Goal: Entertainment & Leisure: Consume media (video, audio)

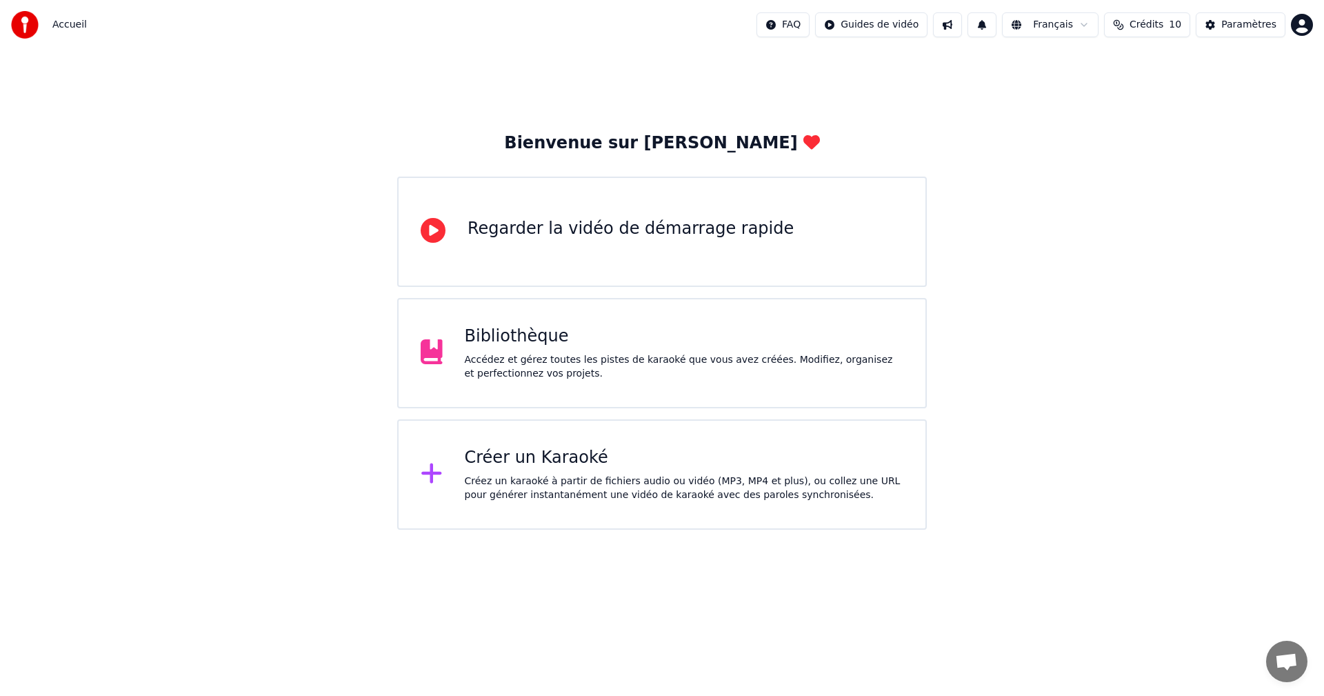
click at [590, 322] on div "Bibliothèque Accédez et gérez toutes les pistes de karaoké que vous avez créées…" at bounding box center [662, 353] width 530 height 110
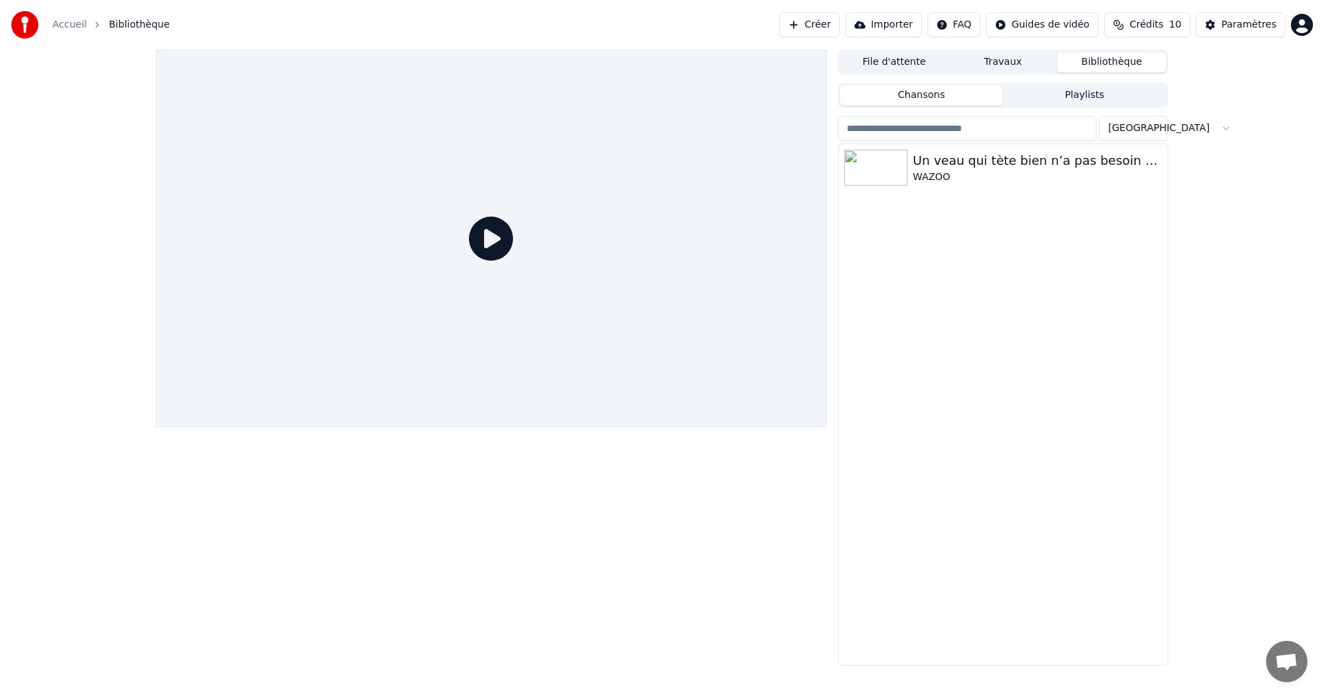
click at [1280, 199] on div "File d'attente Travaux Bibliothèque Chansons Playlists Trier Un veau qui tète b…" at bounding box center [662, 358] width 1324 height 616
click at [954, 162] on div "Un veau qui tète bien n’a pas besoin de foin" at bounding box center [1030, 160] width 235 height 19
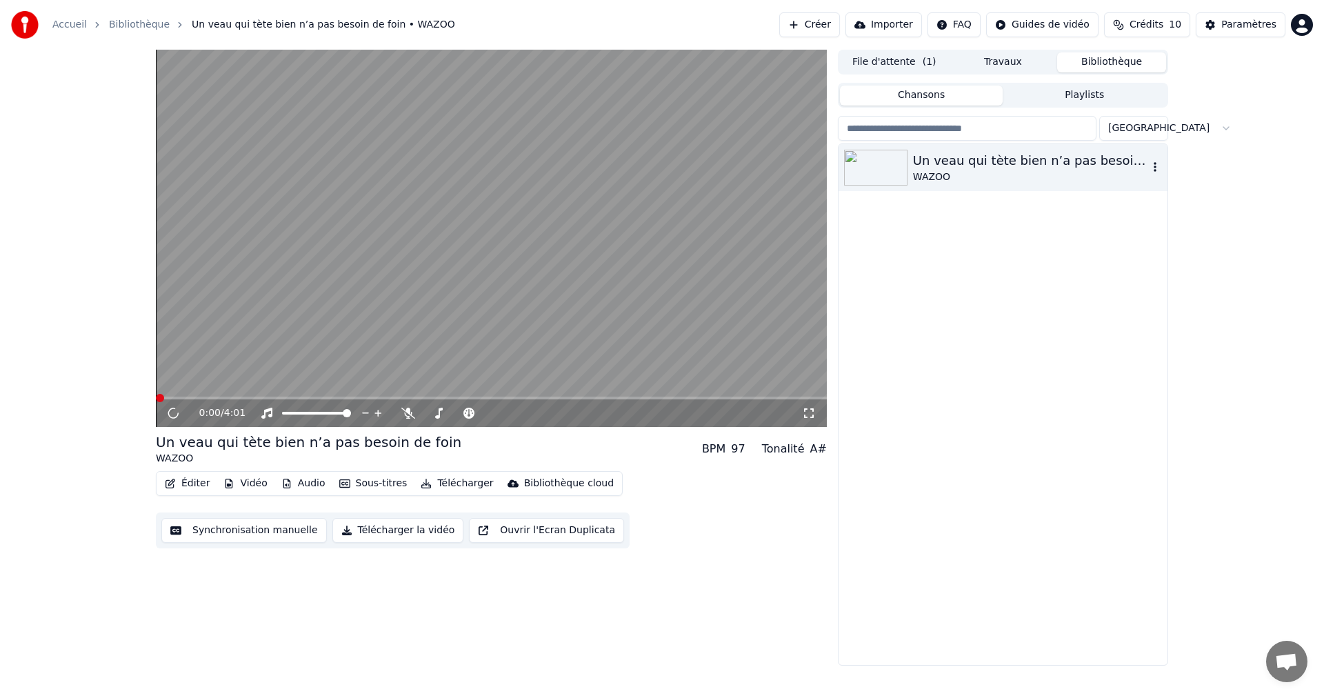
click at [949, 166] on div "Un veau qui tète bien n’a pas besoin de foin" at bounding box center [1030, 160] width 235 height 19
click at [403, 412] on icon at bounding box center [408, 413] width 14 height 11
drag, startPoint x: 811, startPoint y: 408, endPoint x: 811, endPoint y: 423, distance: 15.2
click at [811, 408] on icon at bounding box center [809, 413] width 14 height 11
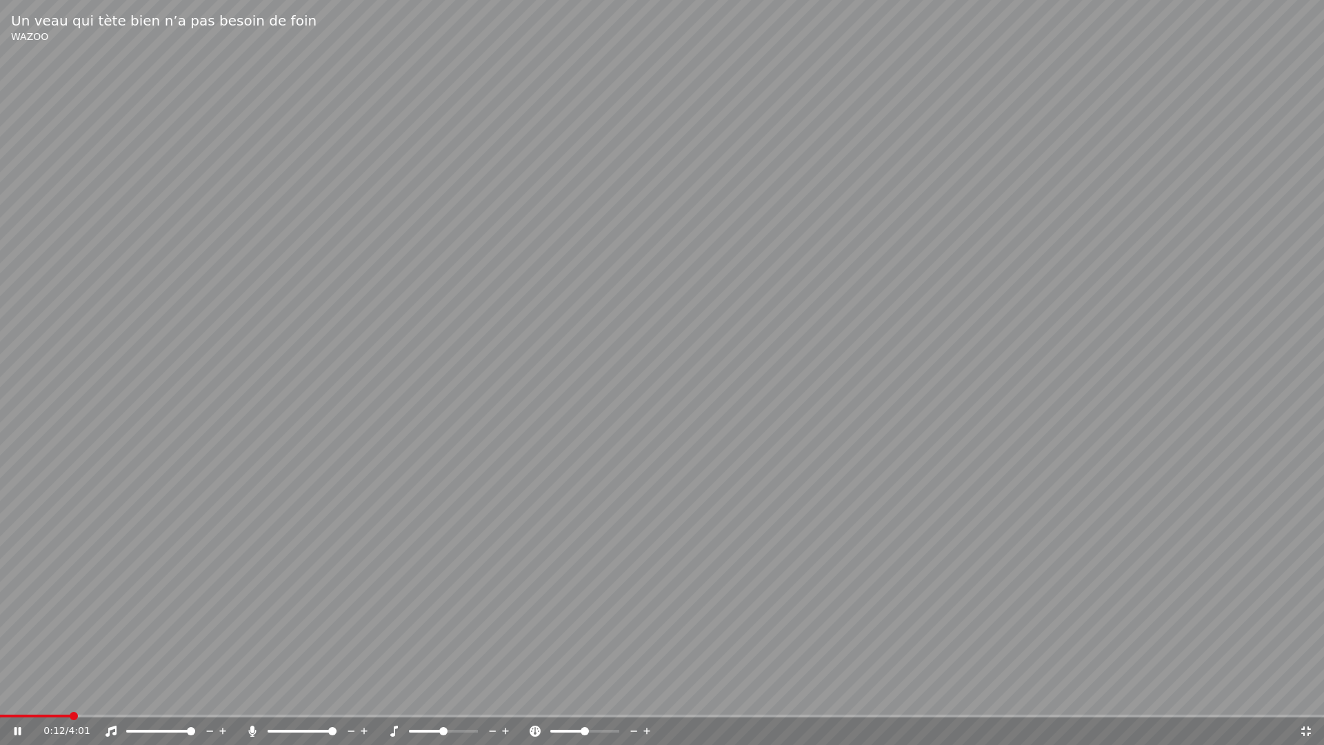
click at [582, 695] on div at bounding box center [597, 731] width 111 height 14
click at [633, 695] on icon at bounding box center [633, 731] width 13 height 14
click at [647, 695] on icon at bounding box center [646, 730] width 7 height 7
click at [585, 695] on span at bounding box center [585, 731] width 8 height 8
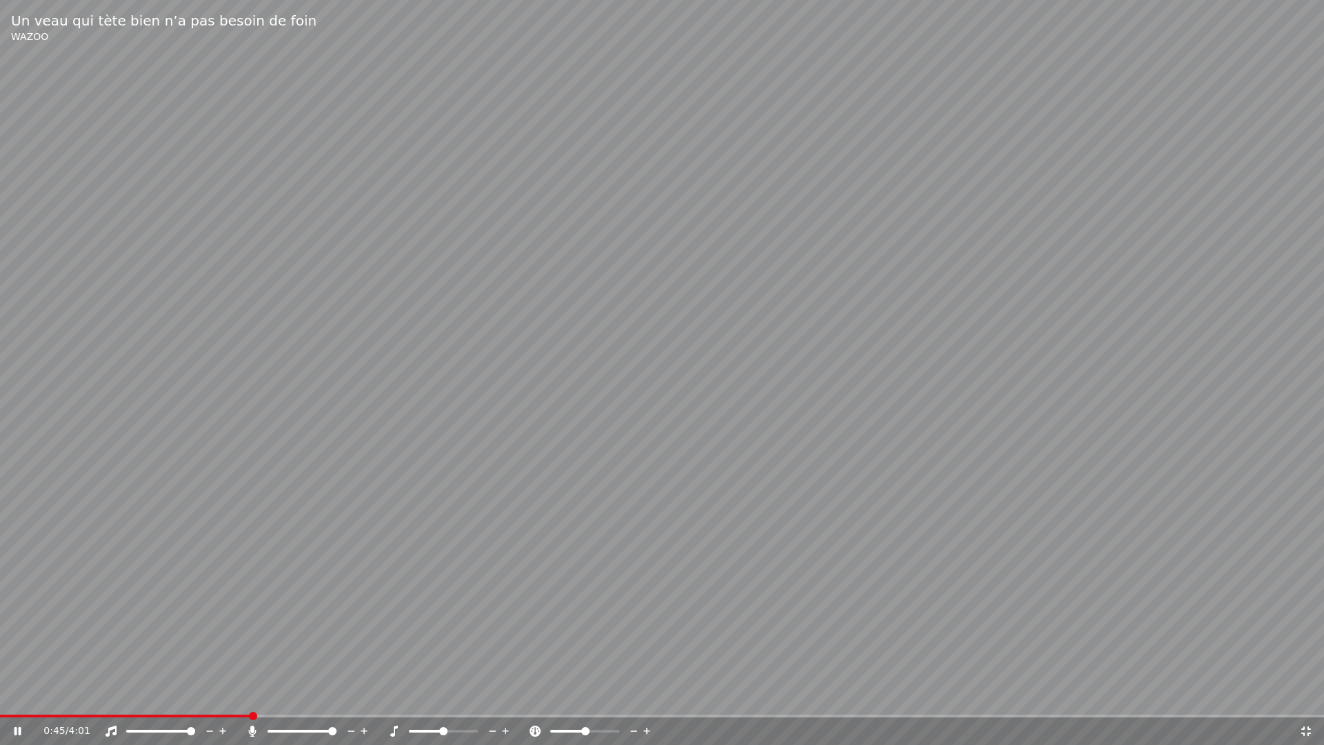
click at [336, 695] on span at bounding box center [332, 731] width 8 height 8
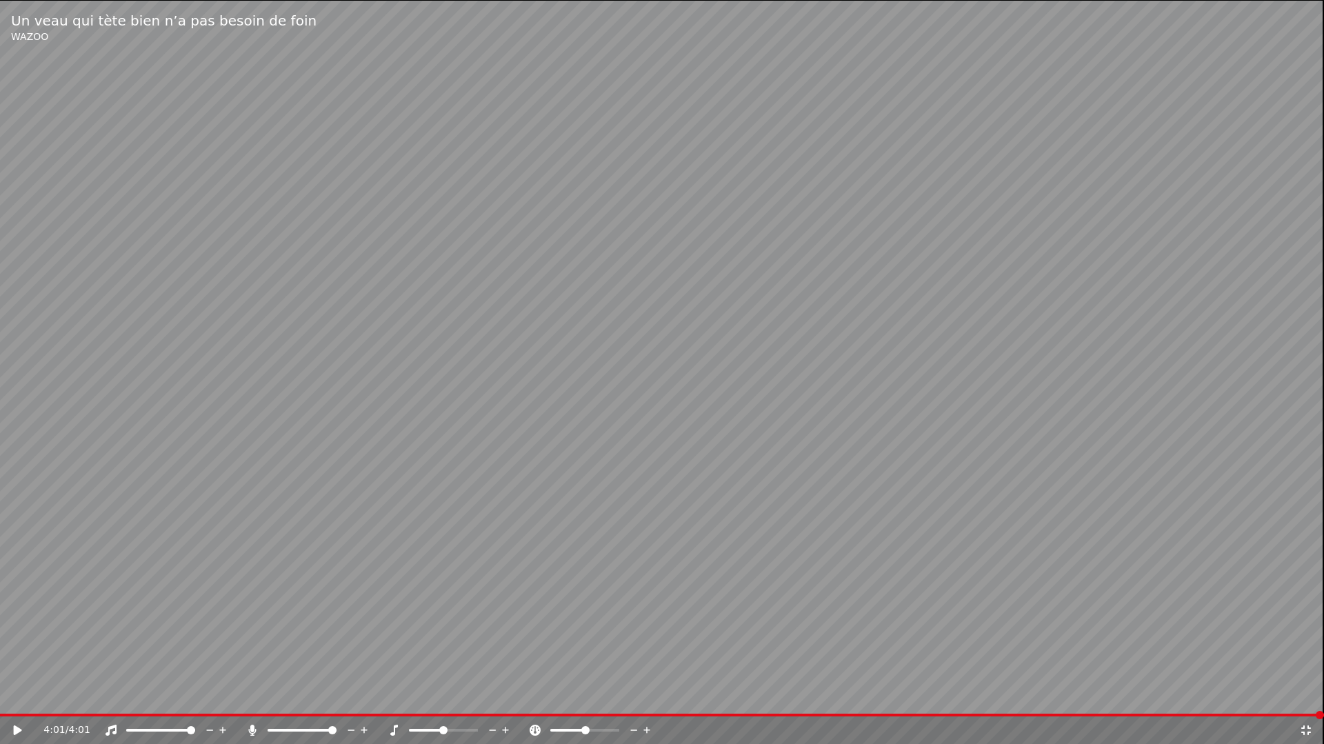
click at [1229, 247] on video at bounding box center [662, 372] width 1324 height 744
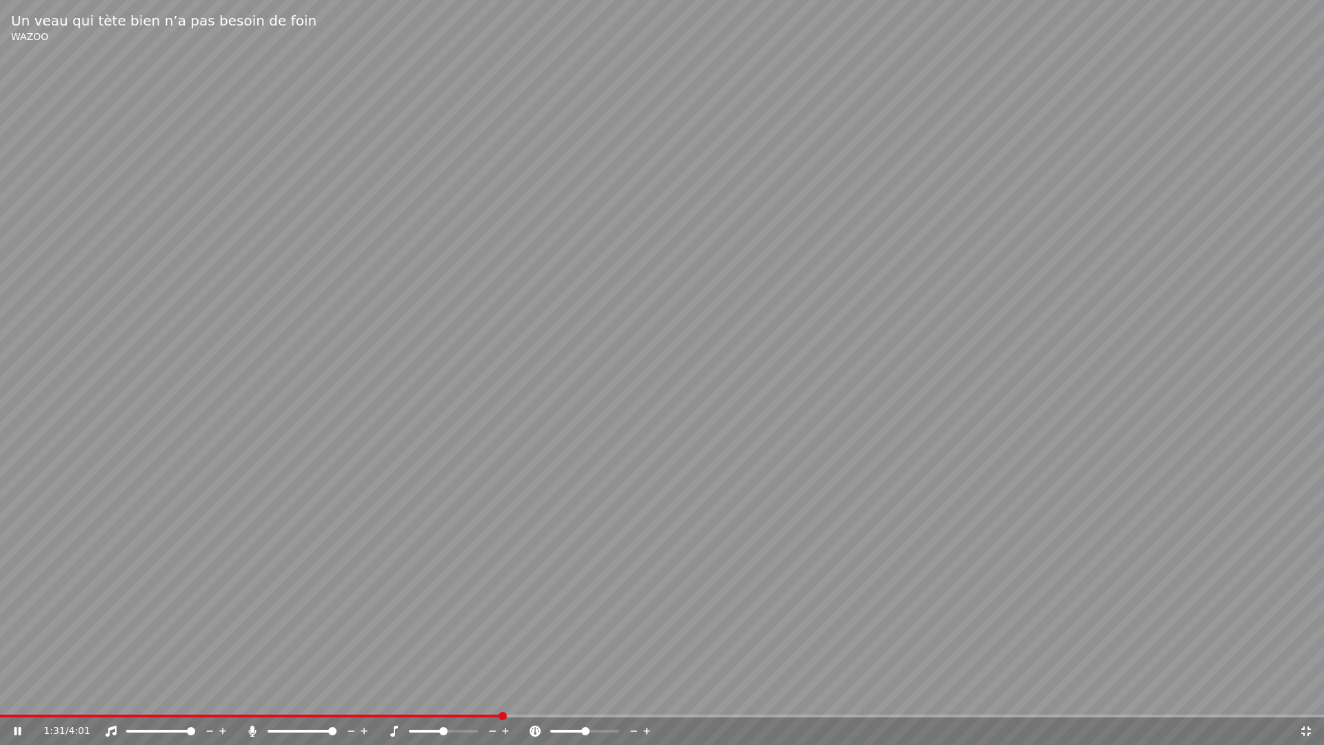
click at [195, 695] on span at bounding box center [191, 731] width 8 height 8
click at [328, 695] on div at bounding box center [314, 731] width 111 height 14
click at [295, 695] on span at bounding box center [296, 731] width 8 height 8
click at [312, 695] on div at bounding box center [314, 731] width 111 height 14
click at [314, 695] on span at bounding box center [313, 731] width 8 height 8
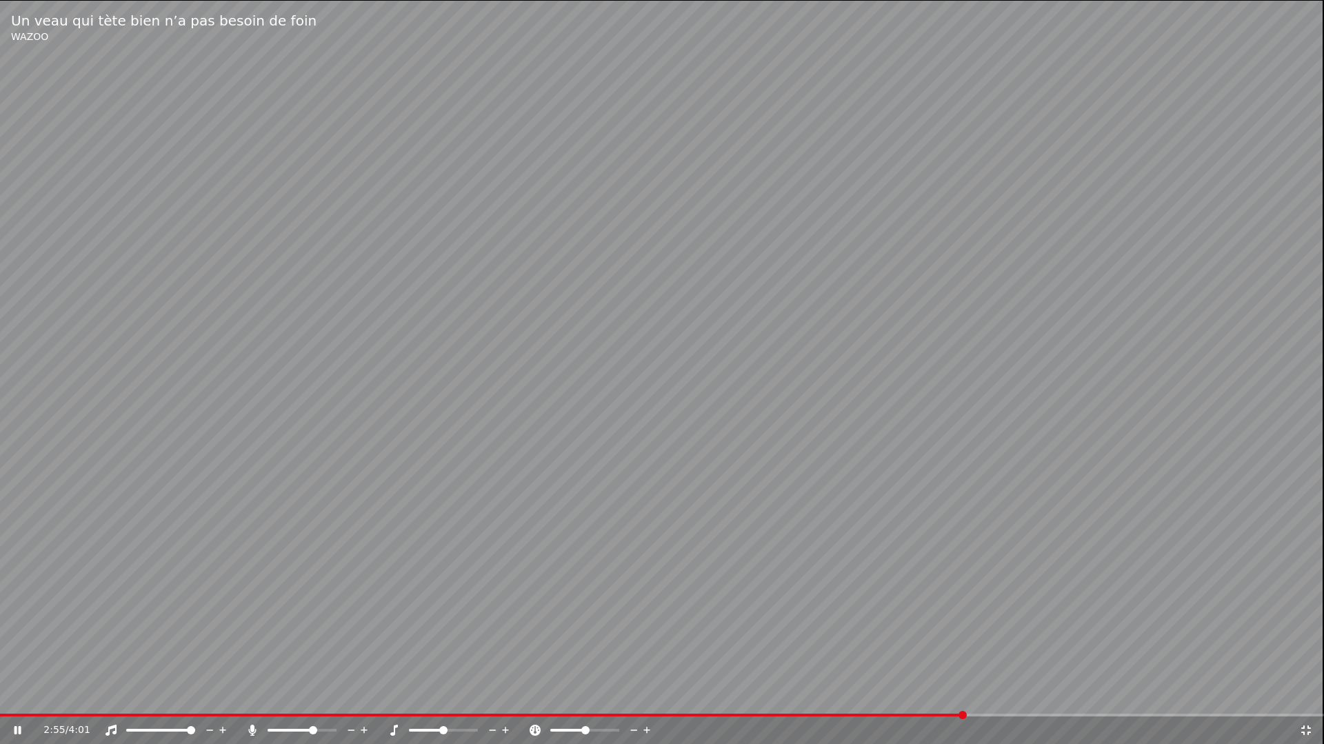
click at [527, 563] on video at bounding box center [662, 372] width 1324 height 744
click at [530, 559] on video at bounding box center [662, 372] width 1324 height 745
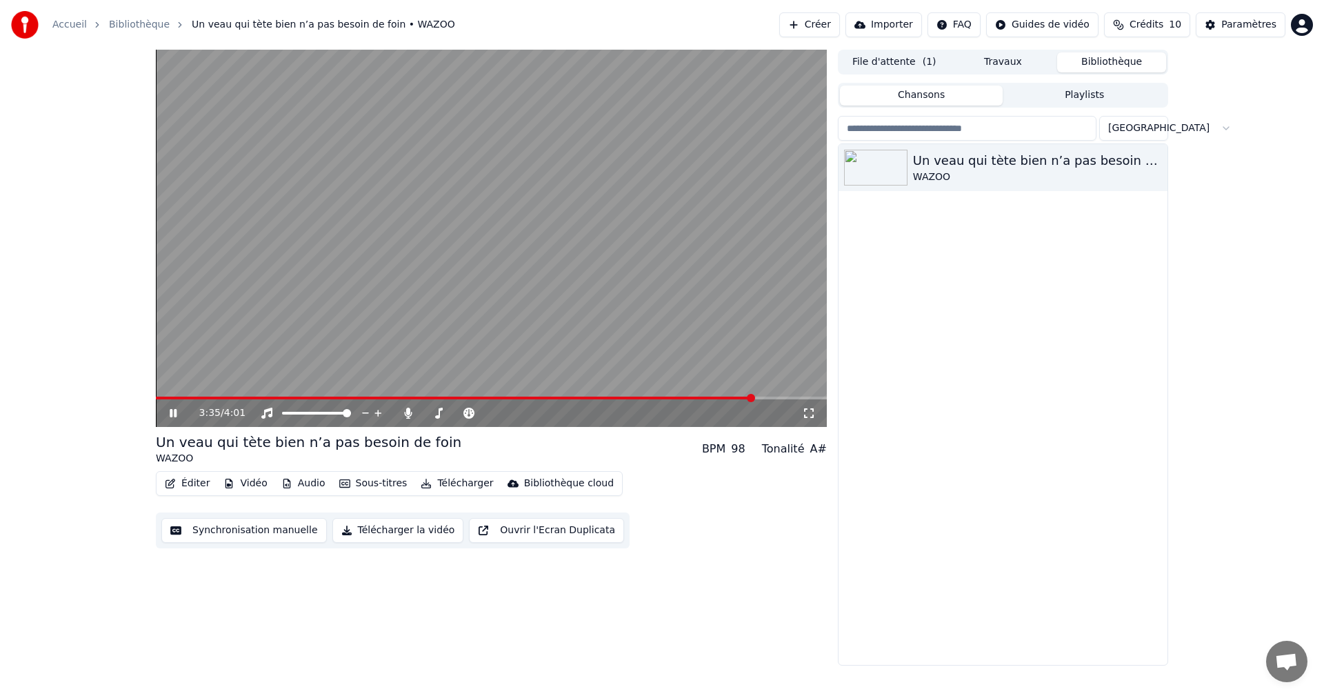
click at [160, 399] on span at bounding box center [455, 397] width 599 height 3
drag, startPoint x: 806, startPoint y: 411, endPoint x: 806, endPoint y: 426, distance: 15.2
click at [806, 410] on icon at bounding box center [809, 413] width 14 height 11
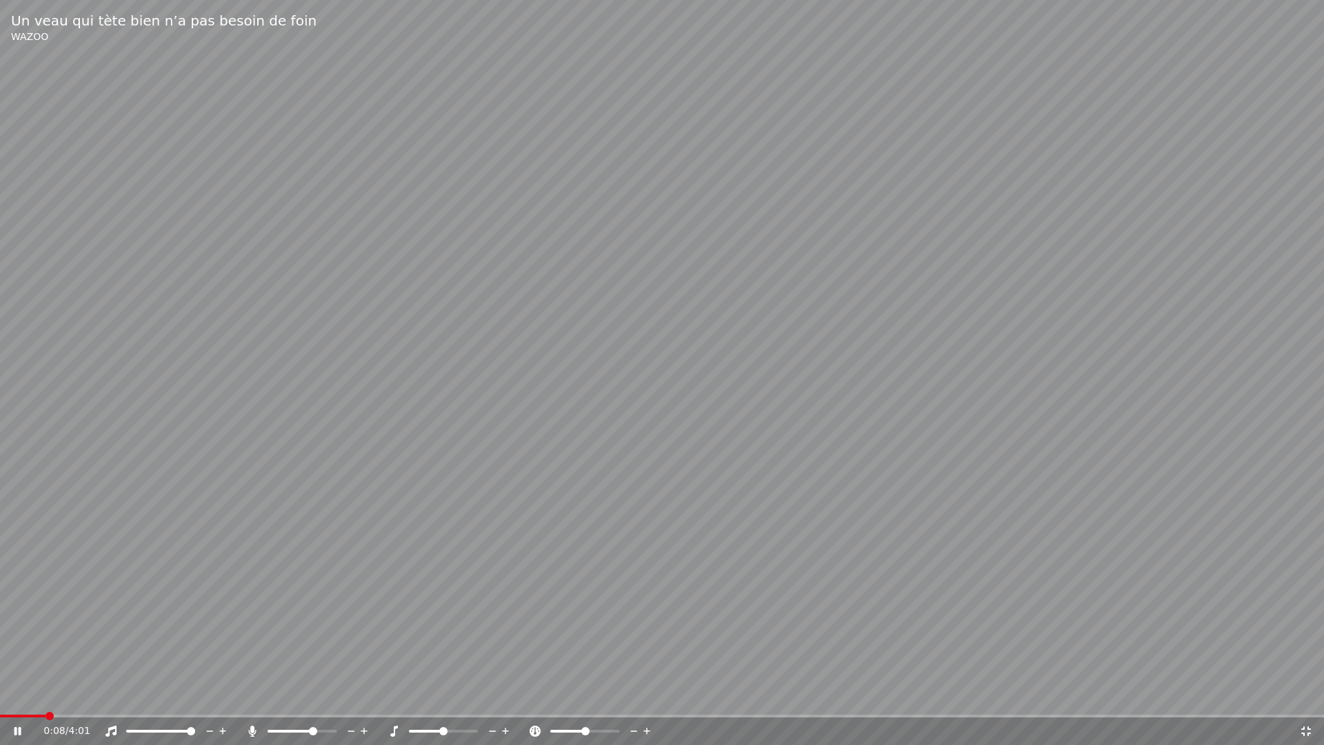
click at [195, 695] on span at bounding box center [191, 731] width 8 height 8
click at [298, 695] on div at bounding box center [314, 731] width 111 height 14
click at [300, 695] on div at bounding box center [314, 731] width 111 height 14
click at [302, 695] on span at bounding box center [302, 731] width 8 height 8
click at [285, 695] on span at bounding box center [287, 731] width 8 height 8
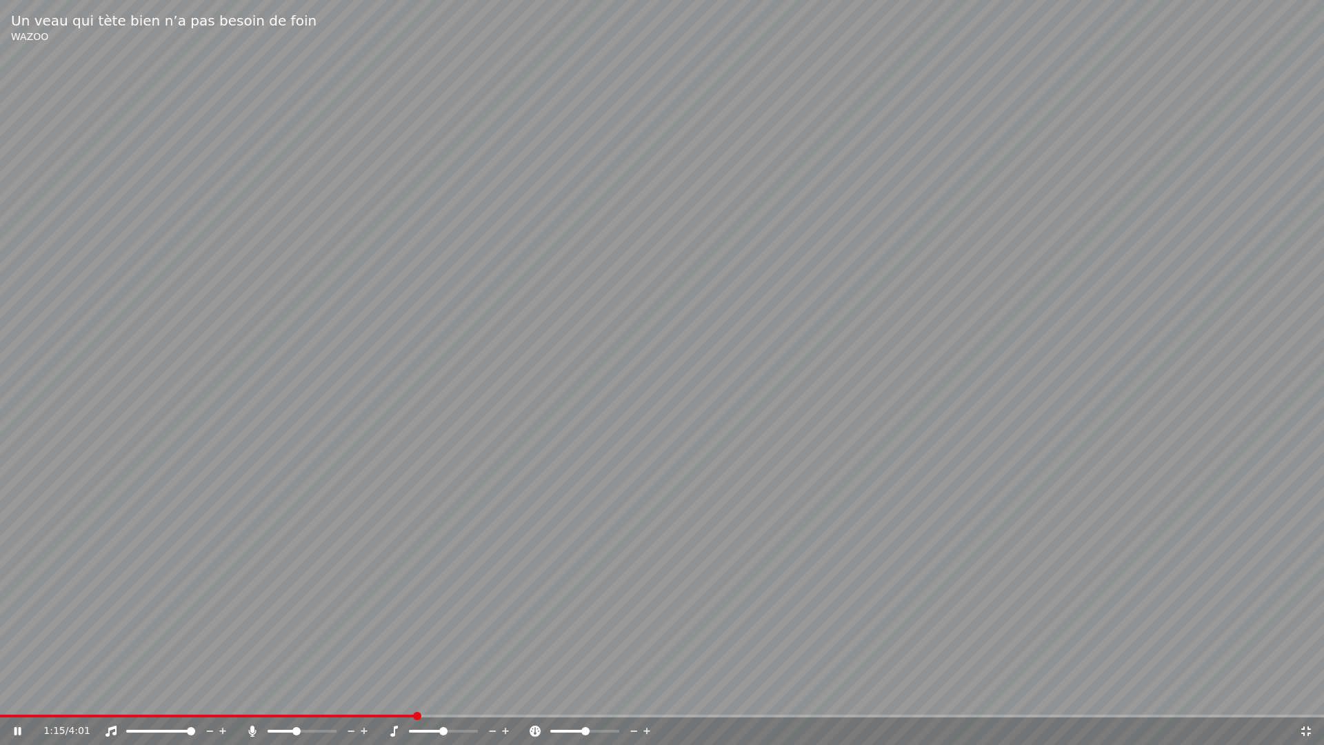
click at [296, 695] on span at bounding box center [296, 731] width 8 height 8
click at [306, 695] on div at bounding box center [314, 731] width 111 height 14
click at [309, 695] on div at bounding box center [314, 731] width 111 height 14
